Goal: Task Accomplishment & Management: Manage account settings

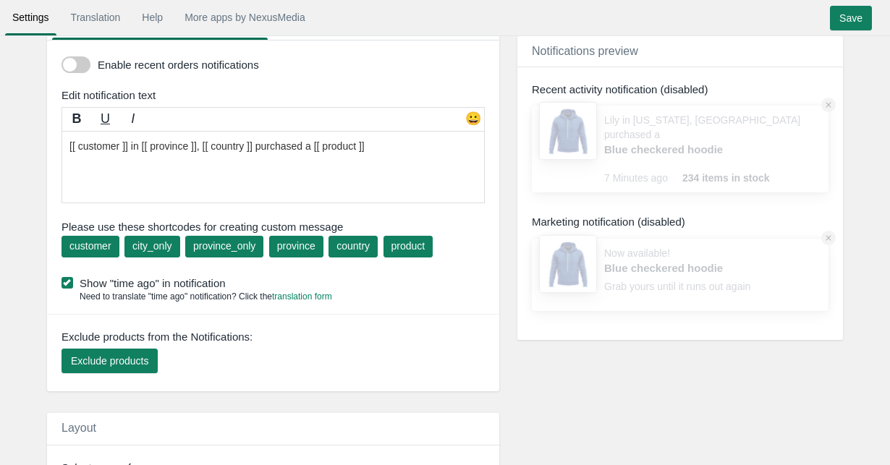
scroll to position [138, 0]
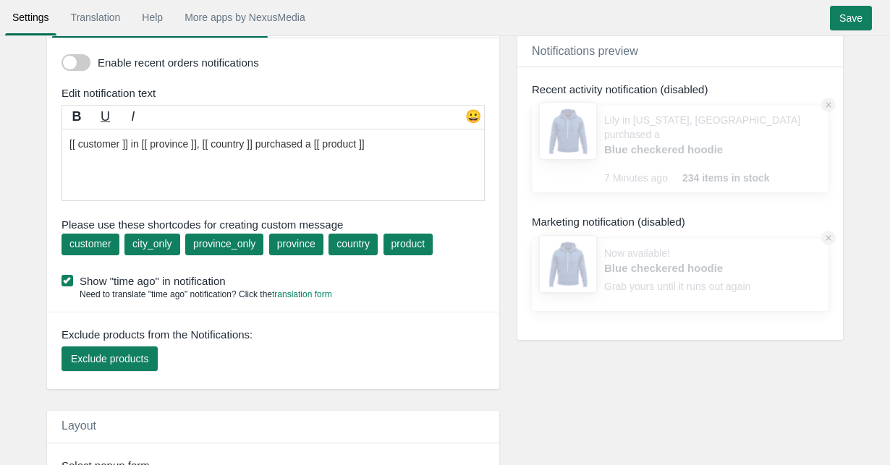
click at [332, 145] on textarea "[[ customer ]] in [[ province ]], [[ country ]] purchased a [[ product ]]" at bounding box center [272, 165] width 423 height 72
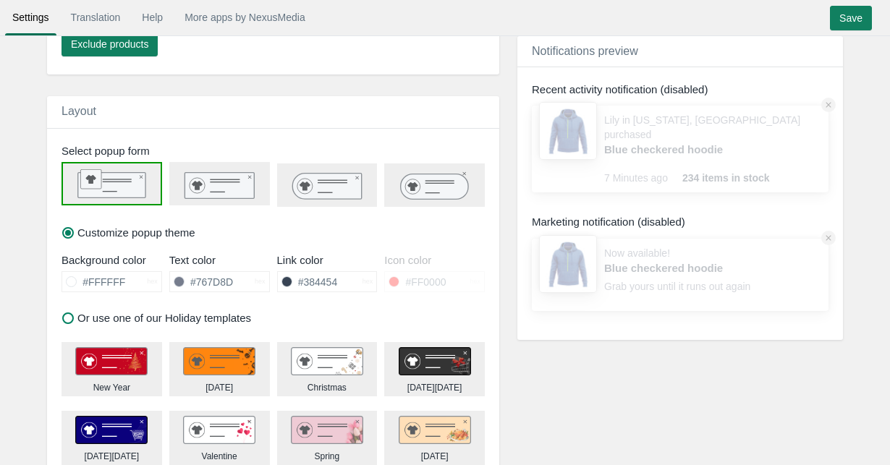
scroll to position [454, 0]
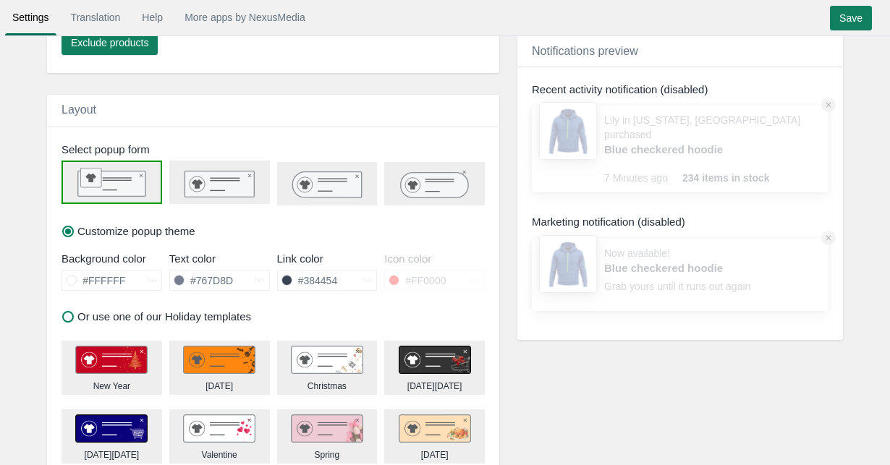
type textarea "[[ customer ]] in [[ province ]], [[ country ]] purchased [[ product ]]"
click at [443, 194] on icon at bounding box center [434, 184] width 67 height 25
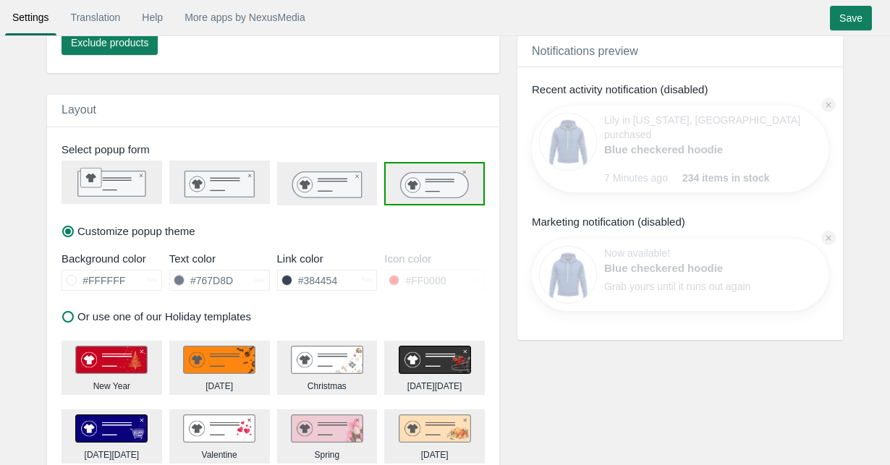
click at [323, 184] on icon at bounding box center [326, 185] width 69 height 26
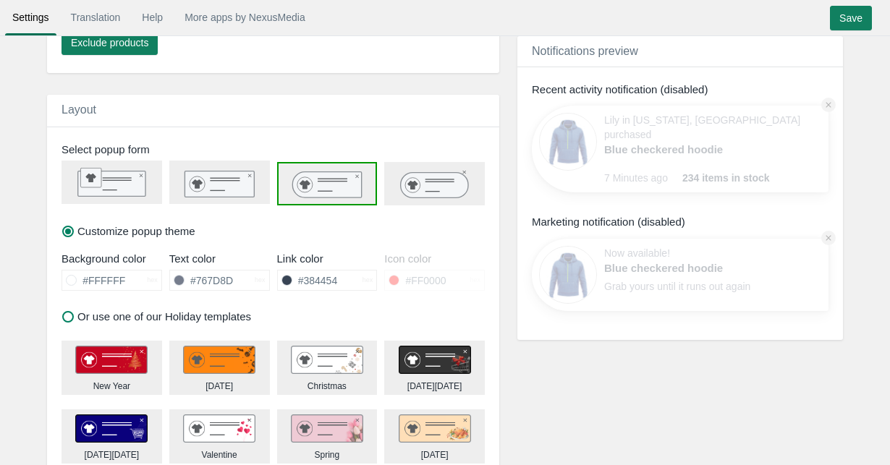
click at [468, 192] on icon at bounding box center [434, 183] width 99 height 29
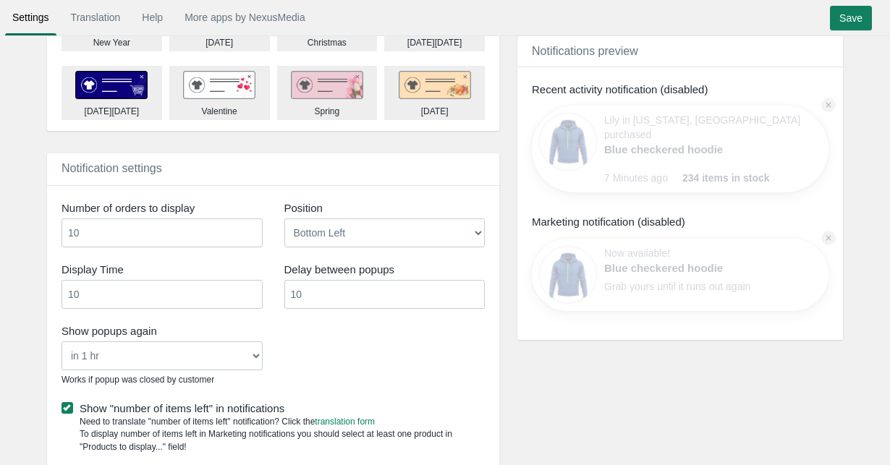
scroll to position [832, 0]
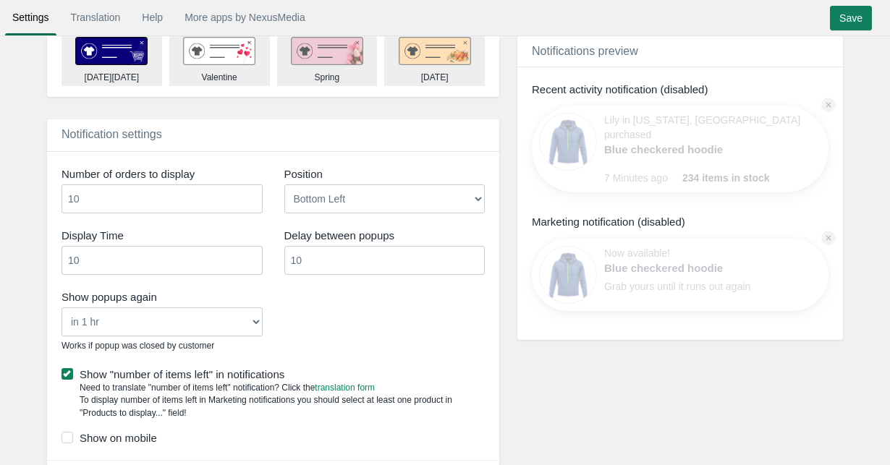
click at [217, 201] on input "10" at bounding box center [161, 198] width 201 height 29
click at [256, 193] on input "10" at bounding box center [161, 198] width 201 height 29
click at [249, 189] on input "11" at bounding box center [161, 198] width 201 height 29
click at [249, 189] on input "12" at bounding box center [161, 198] width 201 height 29
click at [249, 189] on input "13" at bounding box center [161, 198] width 201 height 29
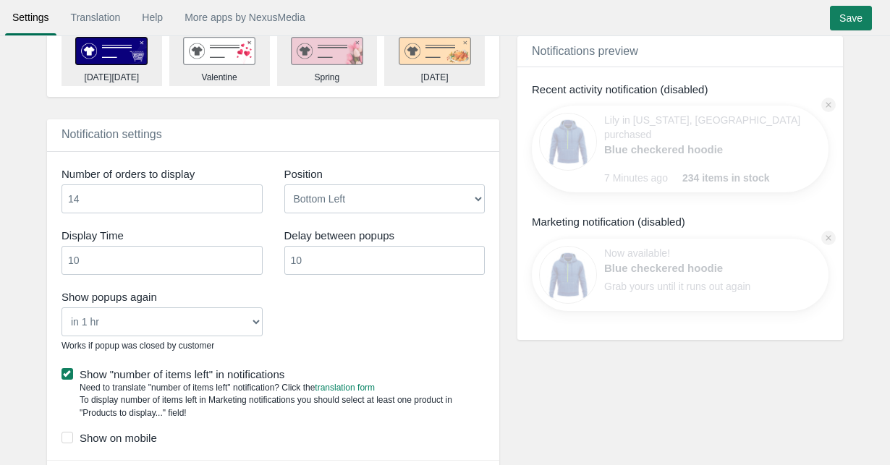
click at [249, 189] on input "14" at bounding box center [161, 198] width 201 height 29
click at [249, 189] on input "15" at bounding box center [161, 198] width 201 height 29
click at [249, 189] on input "16" at bounding box center [161, 198] width 201 height 29
click at [249, 189] on input "17" at bounding box center [161, 198] width 201 height 29
click at [249, 189] on input "18" at bounding box center [161, 198] width 201 height 29
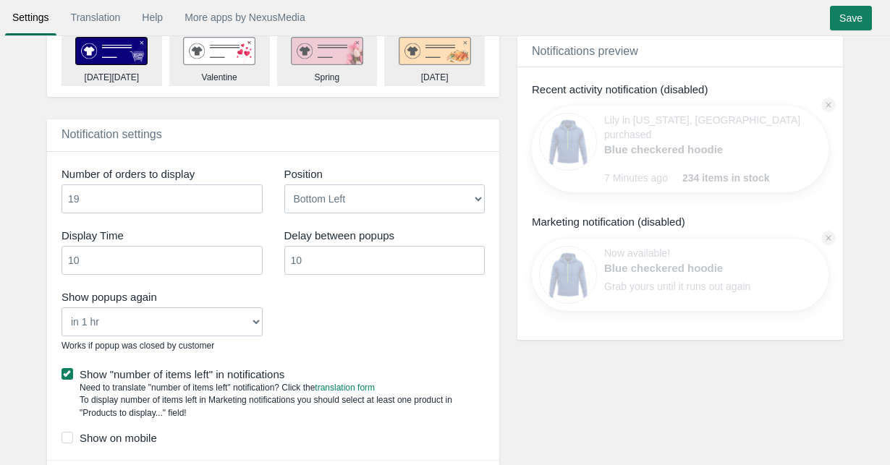
click at [249, 189] on input "19" at bounding box center [161, 198] width 201 height 29
type input "20"
click at [249, 189] on input "20" at bounding box center [161, 198] width 201 height 29
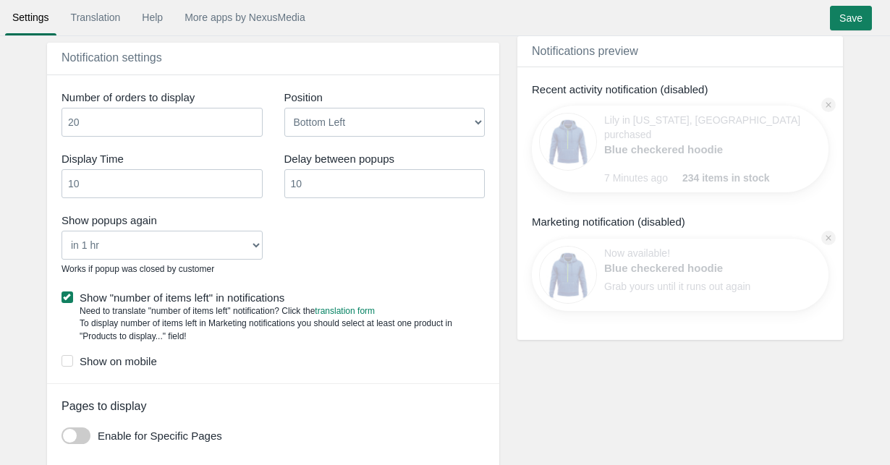
scroll to position [931, 0]
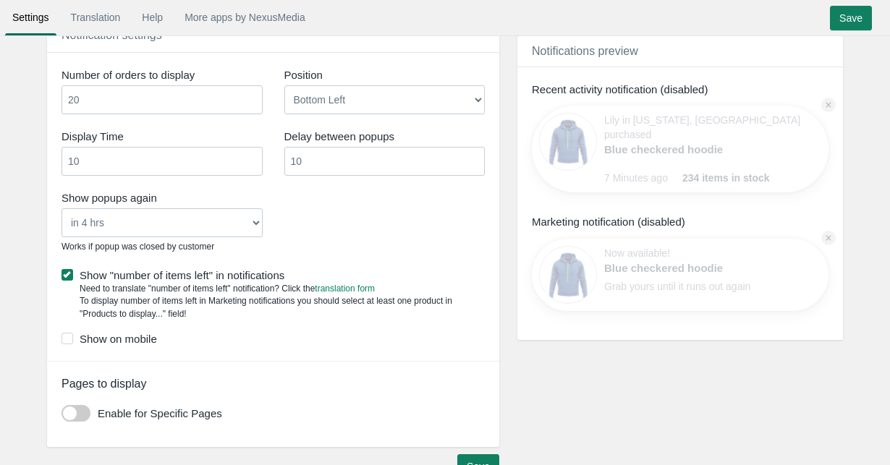
select select "1"
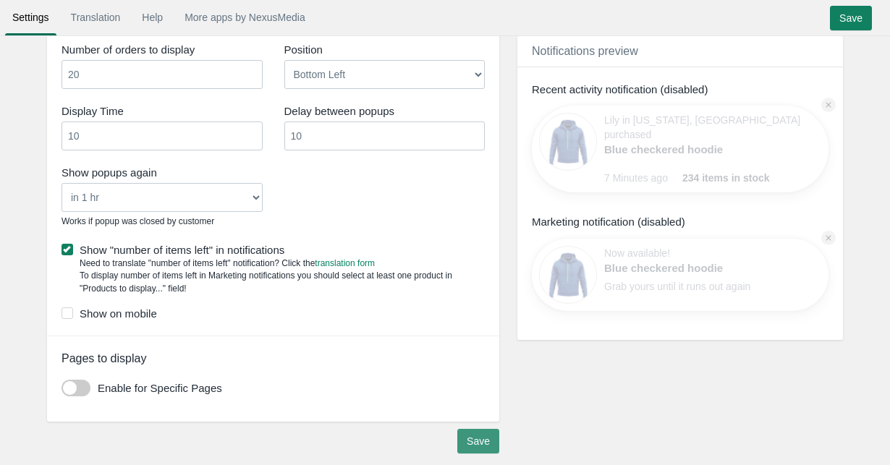
click at [476, 439] on input "Save" at bounding box center [478, 441] width 42 height 25
click at [850, 18] on input "Save" at bounding box center [850, 18] width 42 height 25
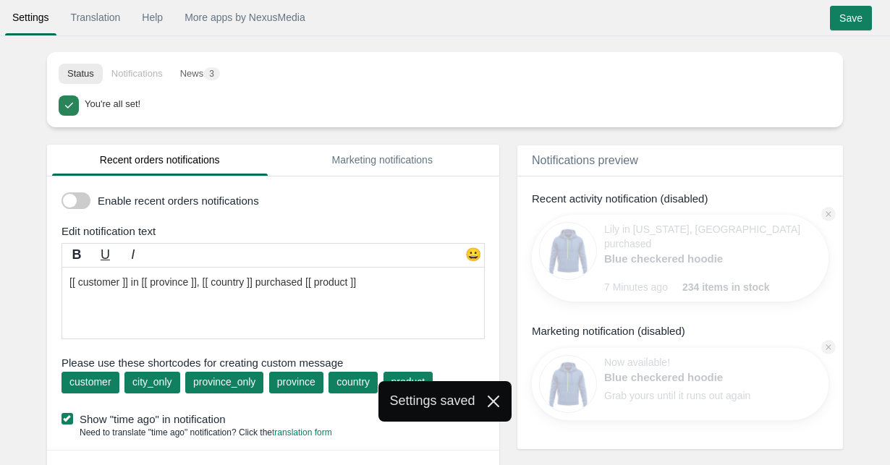
scroll to position [0, 0]
click at [135, 64] on li "Notifications" at bounding box center [137, 74] width 69 height 20
click at [183, 65] on button "News 3" at bounding box center [199, 74] width 57 height 20
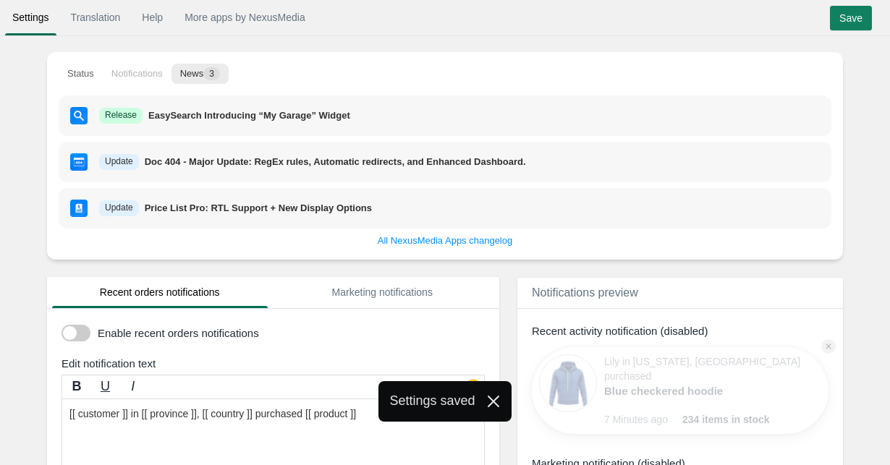
click at [215, 69] on span "3" at bounding box center [211, 73] width 17 height 13
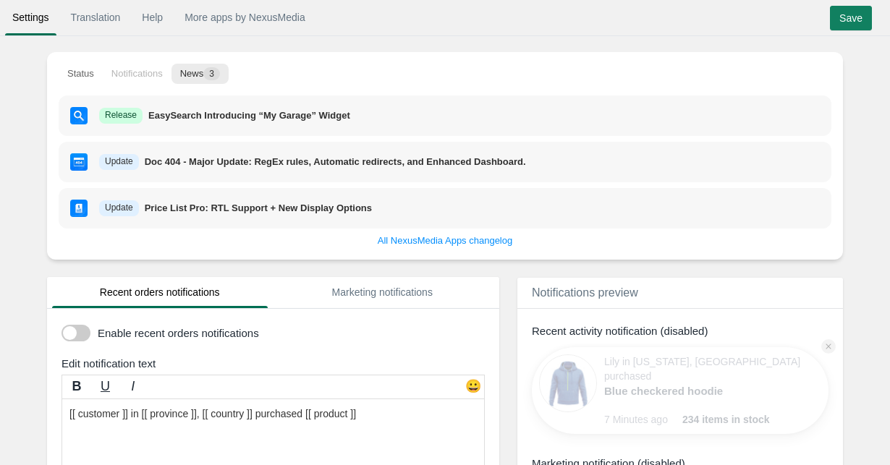
click at [129, 3] on div "Settings Translation Help More apps by NexusMedia • • • Save" at bounding box center [445, 18] width 890 height 36
click at [102, 8] on link "Translation" at bounding box center [96, 17] width 64 height 26
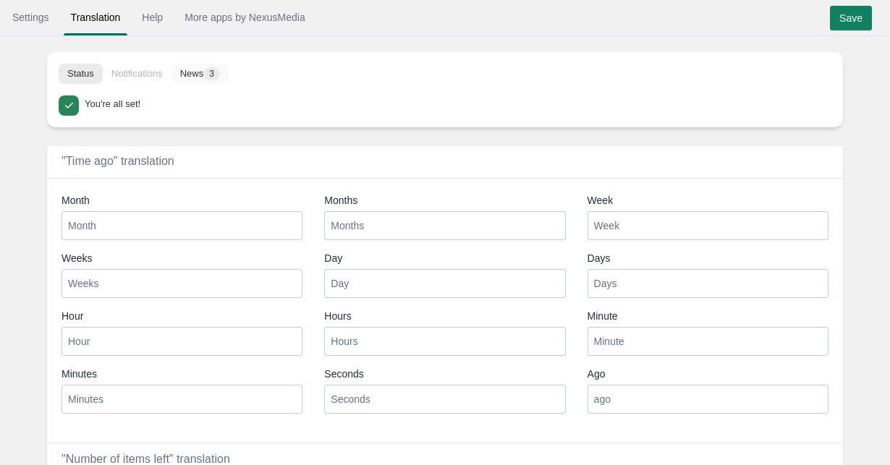
click at [205, 69] on button "News 3" at bounding box center [199, 74] width 57 height 20
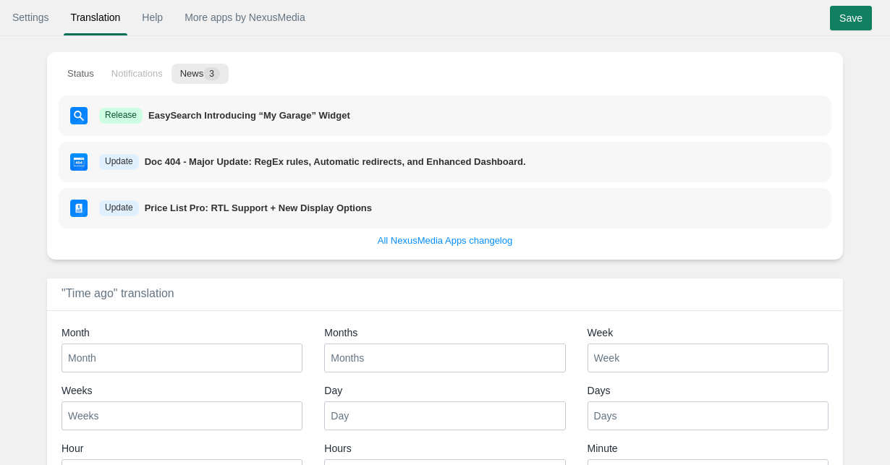
click at [144, 1] on div "Settings Translation Help More apps by NexusMedia • • • Save" at bounding box center [445, 18] width 890 height 36
click at [161, 20] on link "Help" at bounding box center [152, 17] width 35 height 26
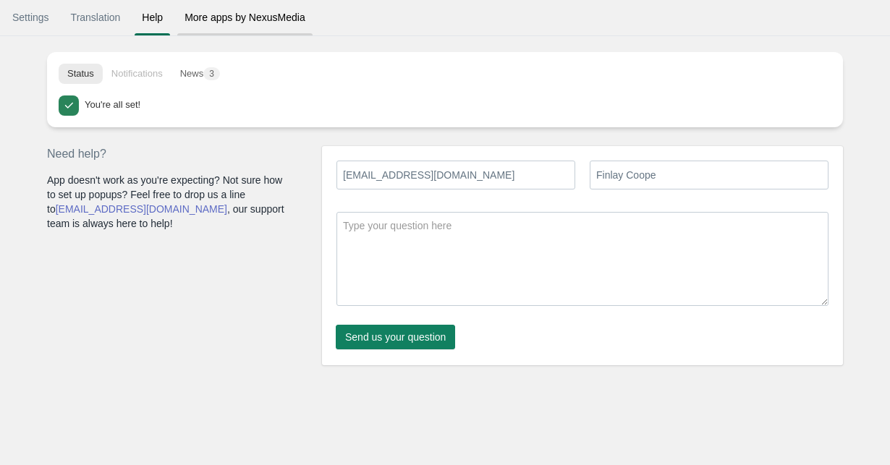
click at [226, 20] on link "More apps by NexusMedia" at bounding box center [244, 17] width 135 height 26
